Goal: Check status: Check status

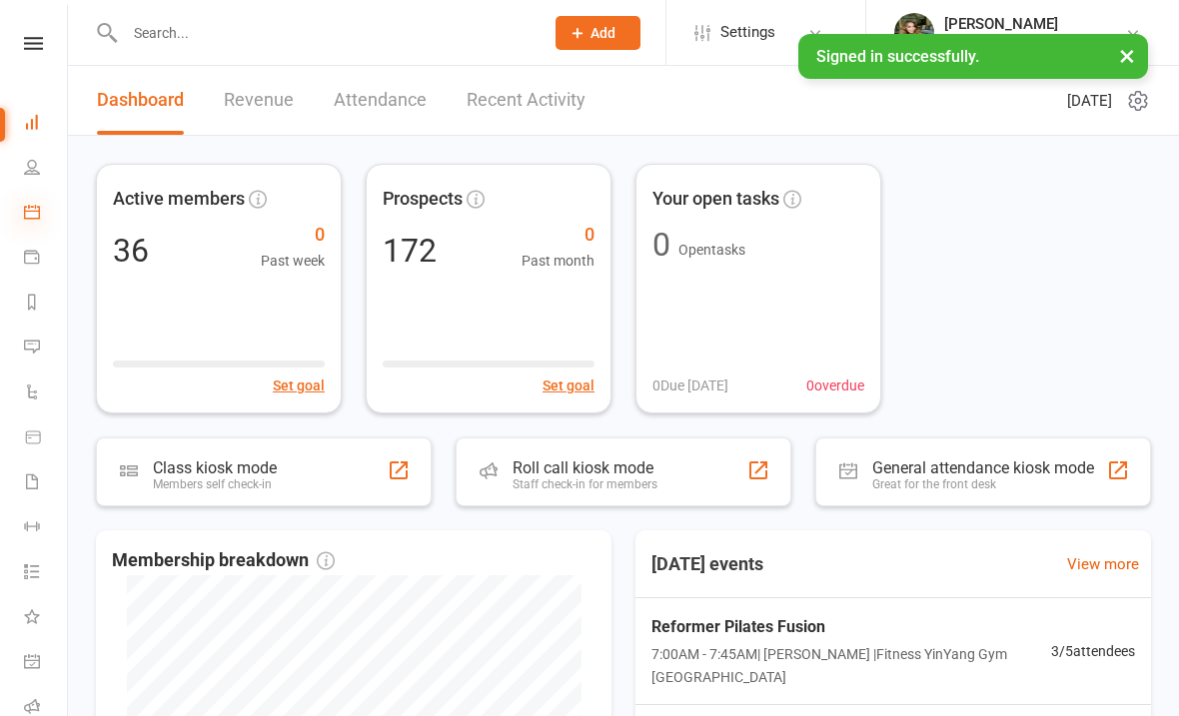
click at [30, 214] on icon at bounding box center [32, 212] width 16 height 16
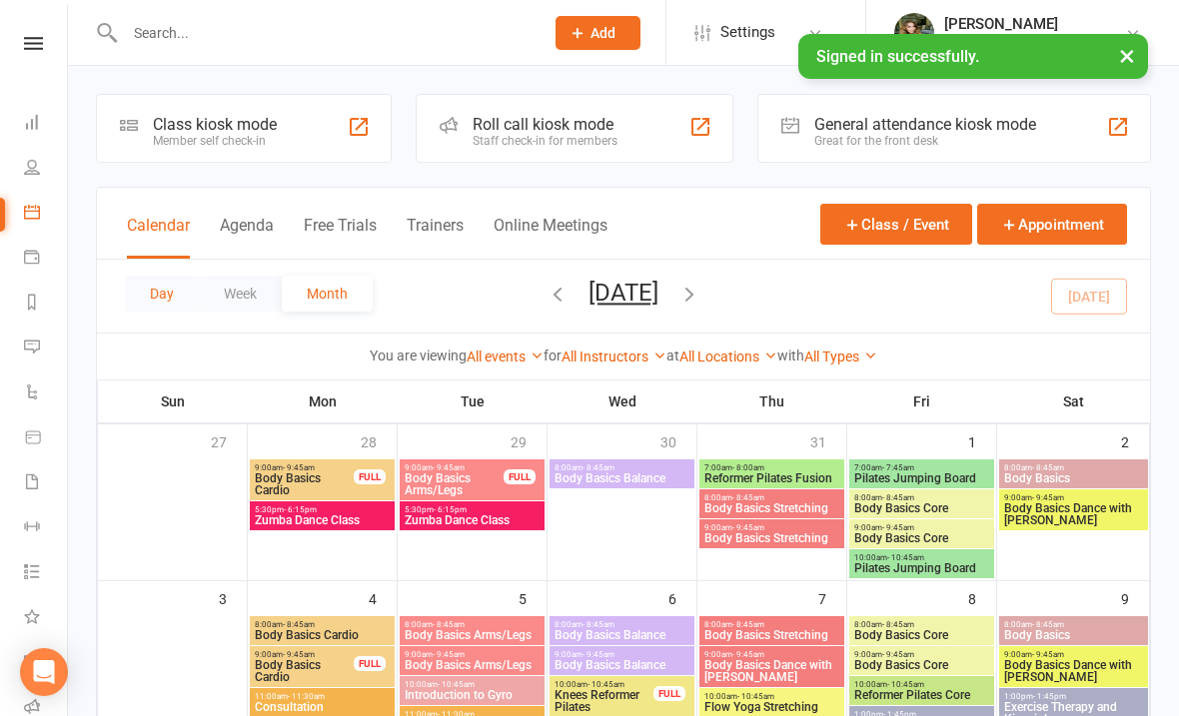
click at [154, 285] on button "Day" at bounding box center [162, 294] width 74 height 36
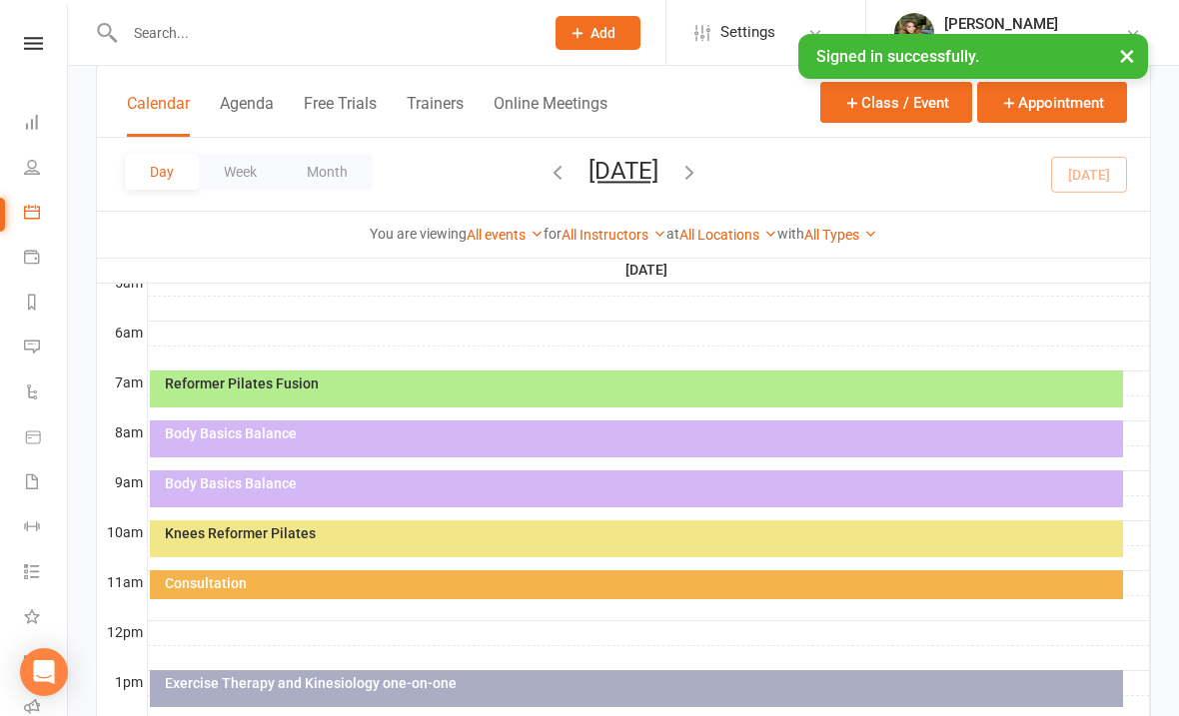
scroll to position [386, 0]
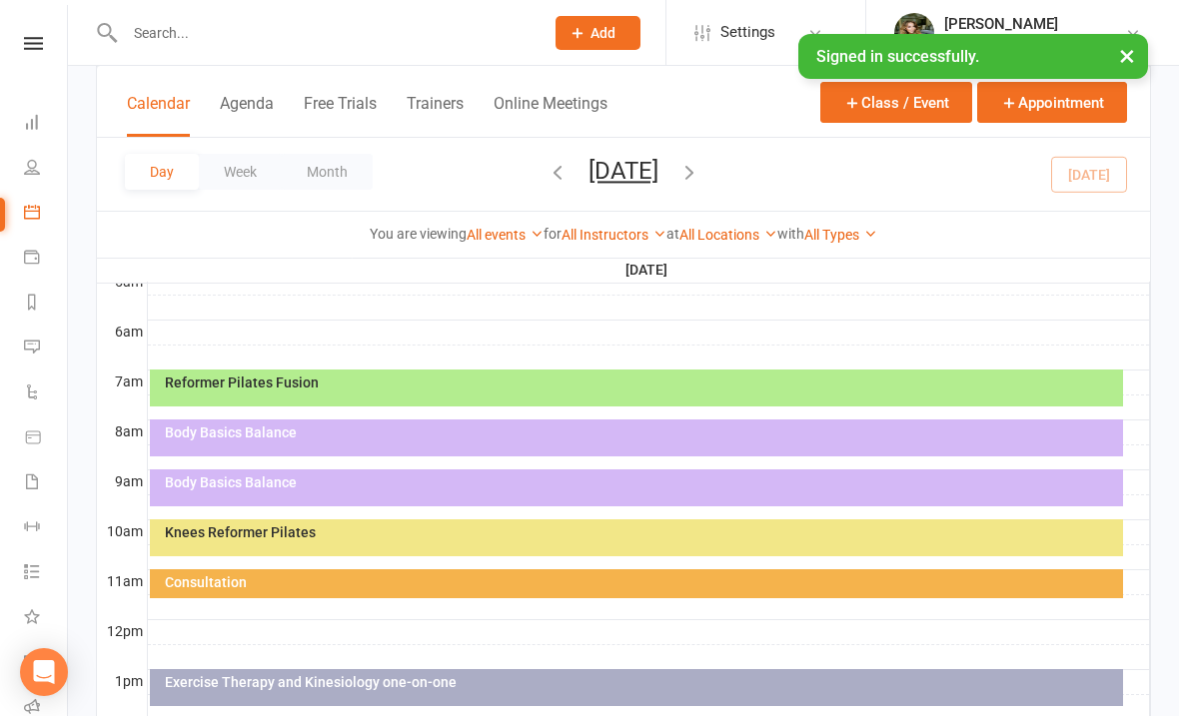
click at [494, 394] on div "Reformer Pilates Fusion" at bounding box center [636, 388] width 973 height 37
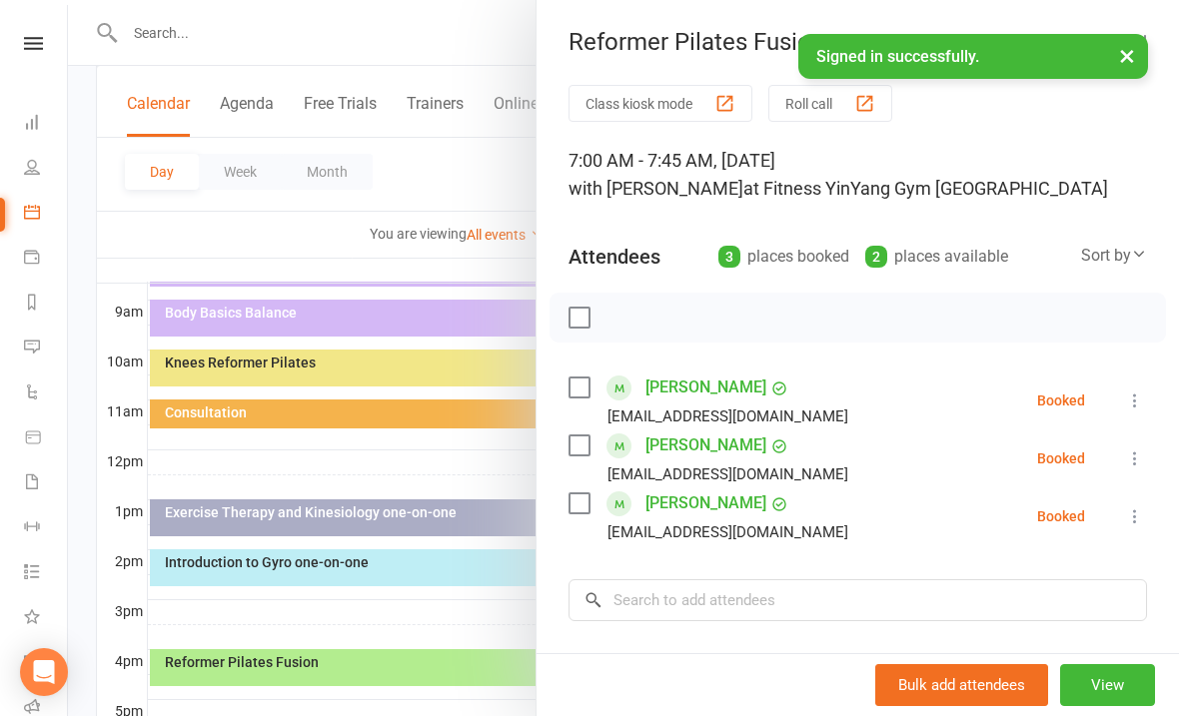
scroll to position [556, 0]
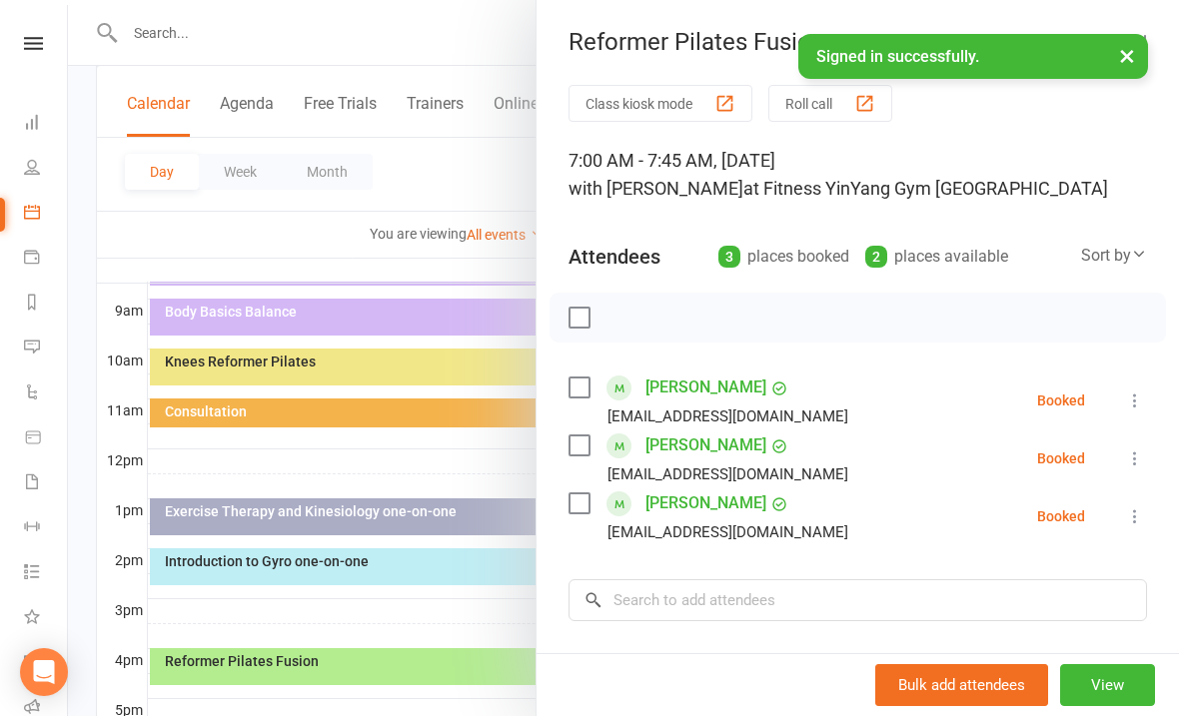
click at [586, 308] on label at bounding box center [578, 318] width 20 height 20
click at [638, 320] on button "button" at bounding box center [623, 318] width 34 height 34
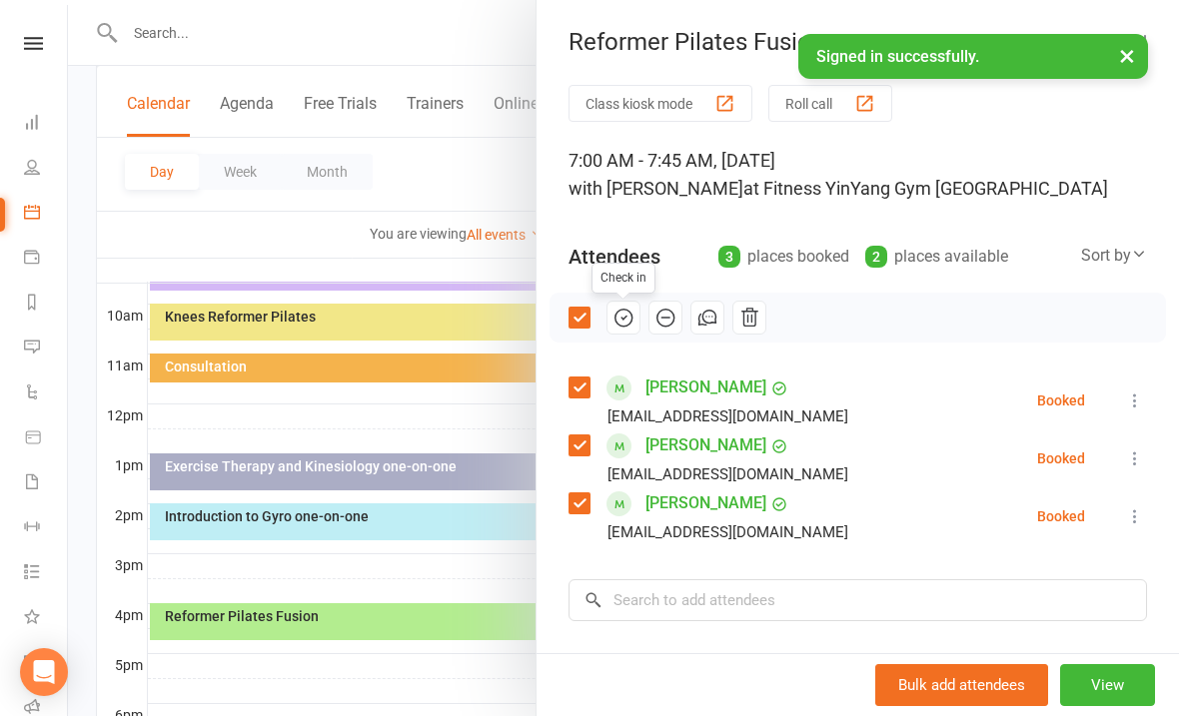
click at [372, 412] on div at bounding box center [623, 358] width 1111 height 716
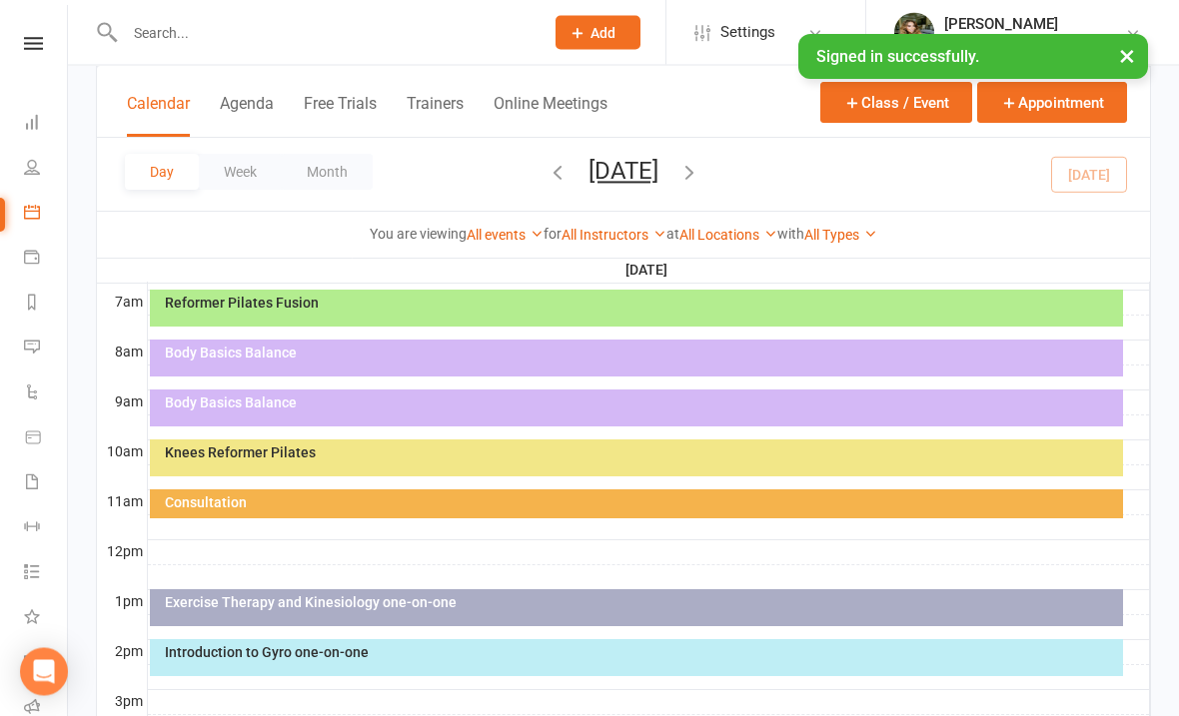
click at [362, 347] on div "Body Basics Balance" at bounding box center [641, 354] width 955 height 14
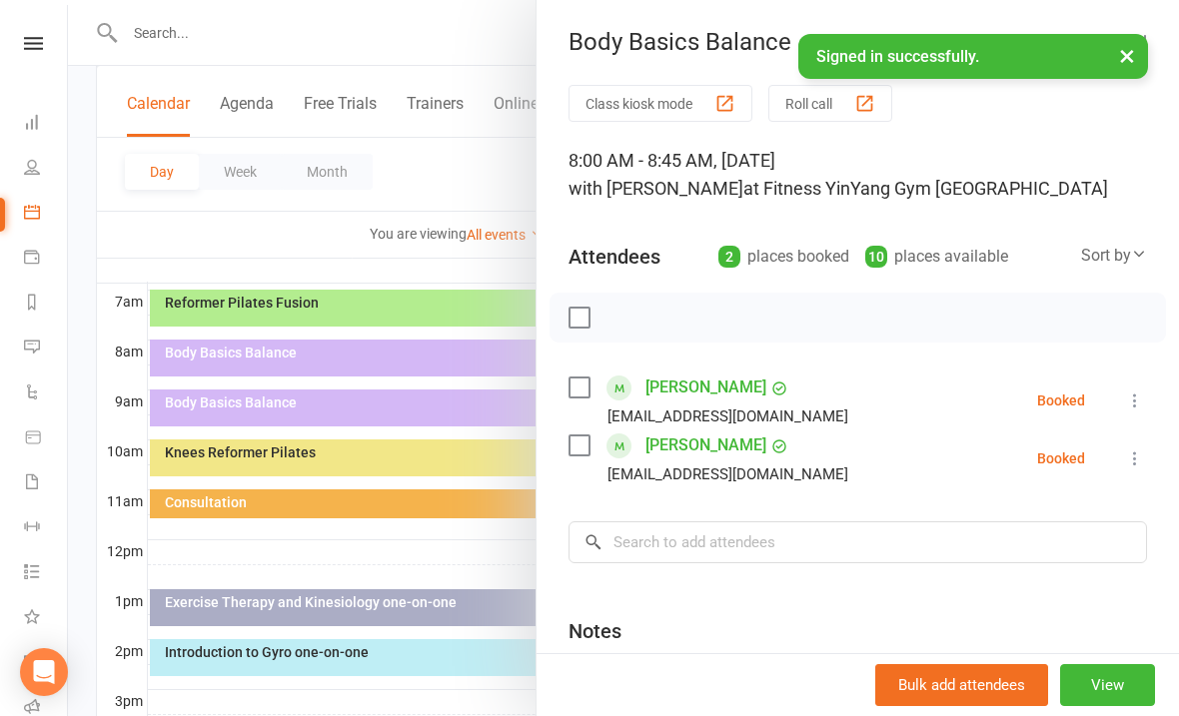
click at [271, 232] on div at bounding box center [623, 358] width 1111 height 716
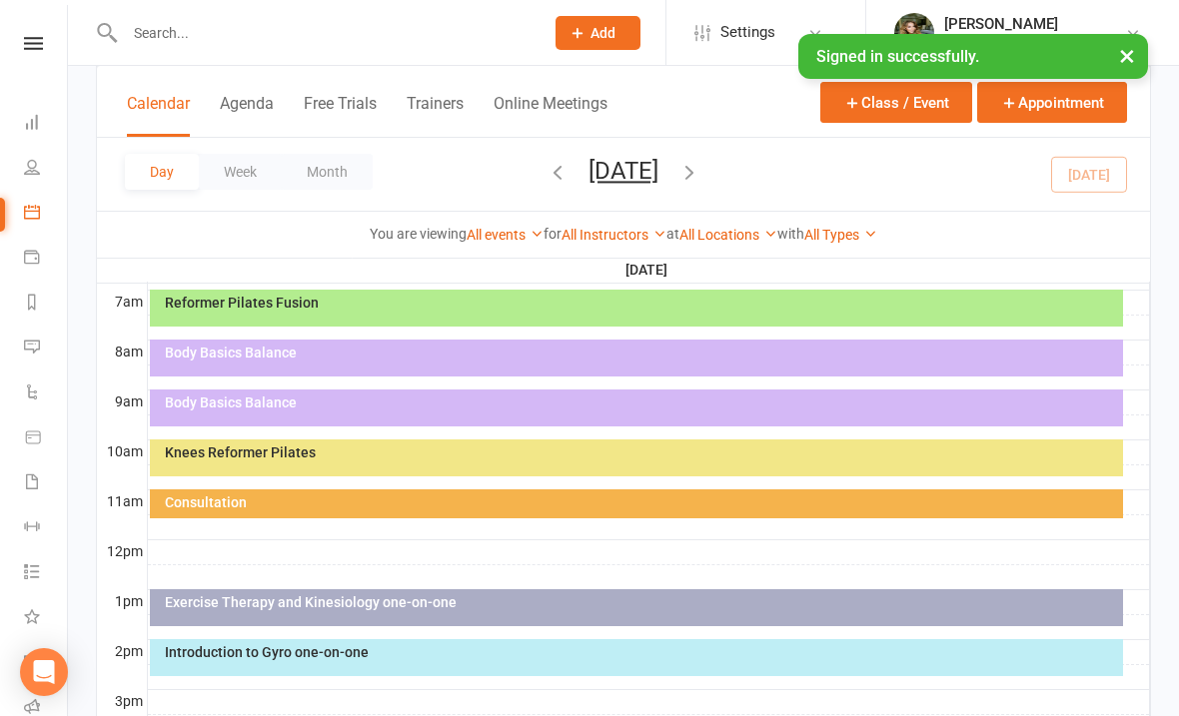
click at [280, 396] on div "Body Basics Balance" at bounding box center [641, 403] width 955 height 14
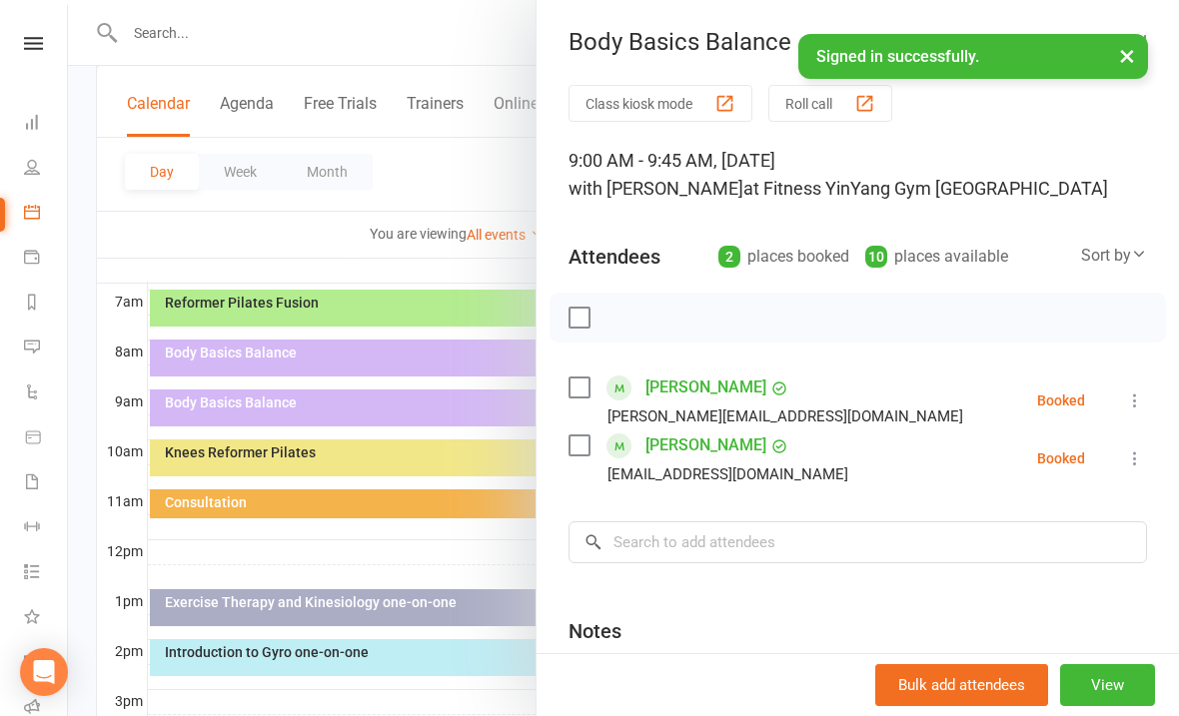
click at [302, 447] on div at bounding box center [623, 358] width 1111 height 716
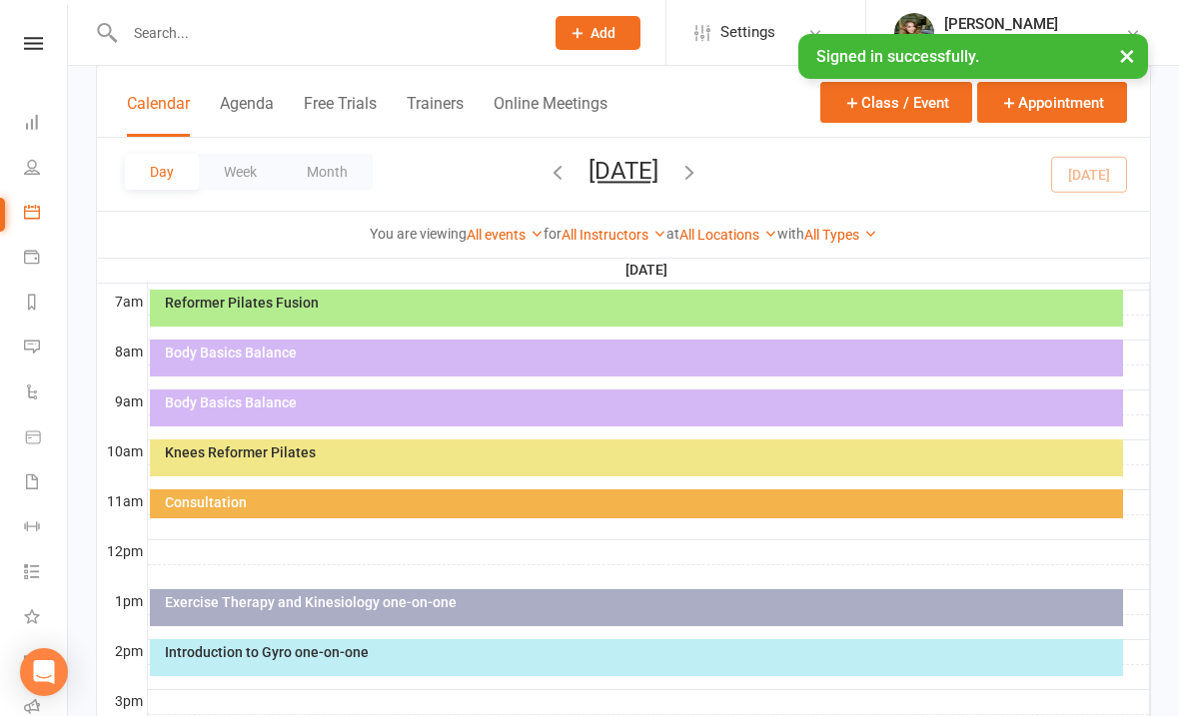
click at [343, 444] on div "Knees Reformer Pilates" at bounding box center [636, 458] width 973 height 37
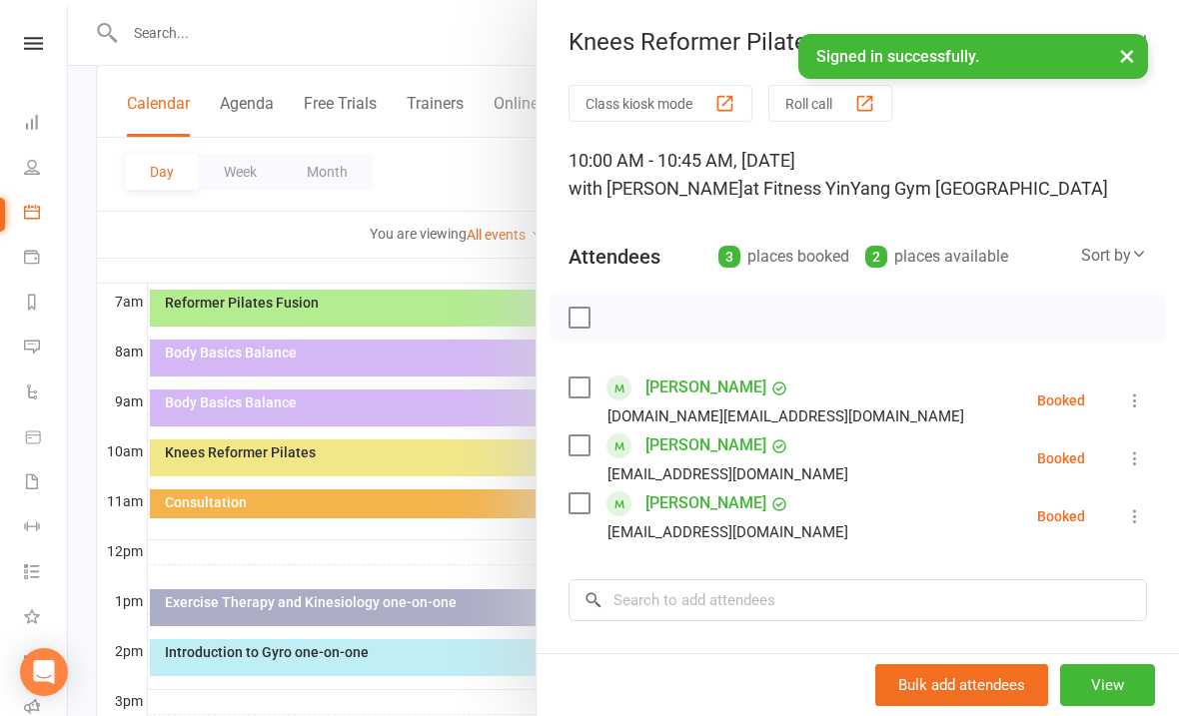
click at [340, 229] on div at bounding box center [623, 358] width 1111 height 716
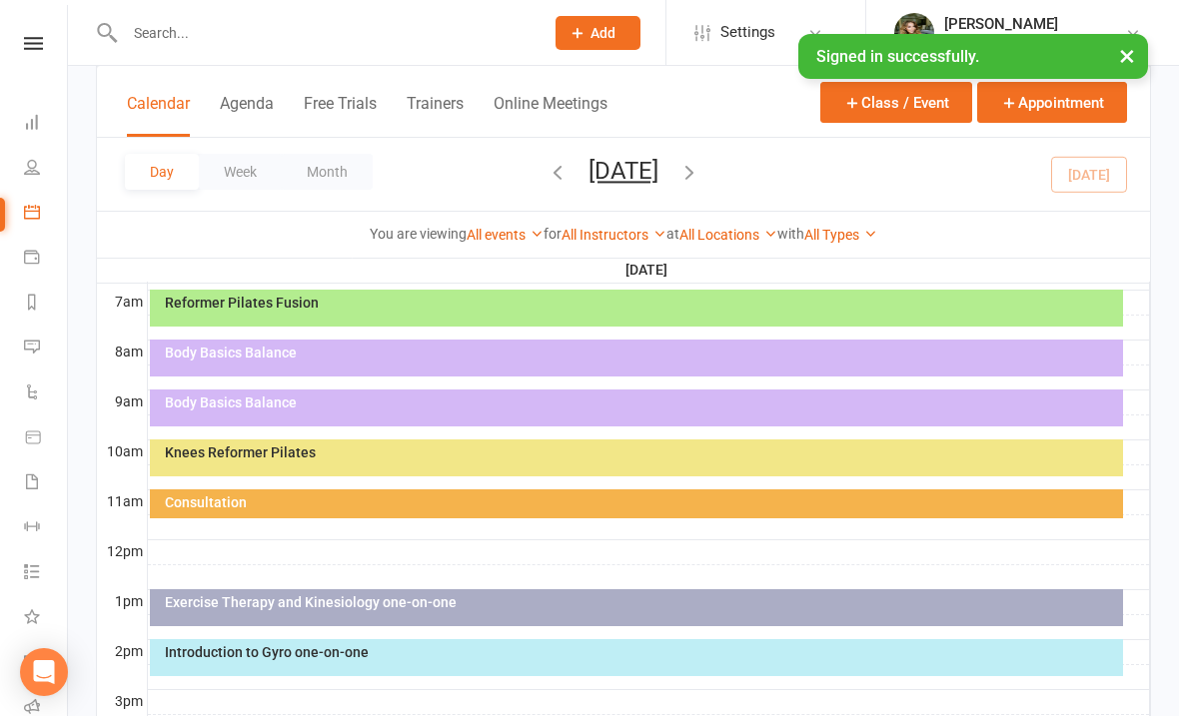
click at [268, 297] on div "Reformer Pilates Fusion" at bounding box center [641, 303] width 955 height 14
